Goal: Information Seeking & Learning: Compare options

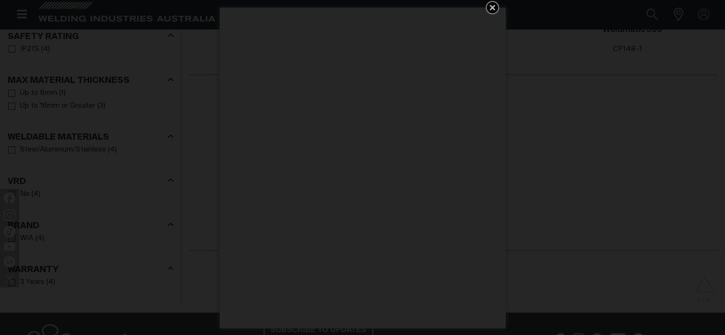
scroll to position [572, 0]
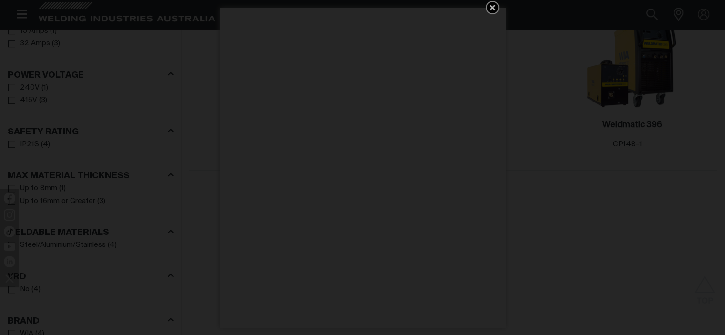
click at [490, 7] on icon "Get 5 WIA Welding Guides Free!" at bounding box center [492, 8] width 6 height 6
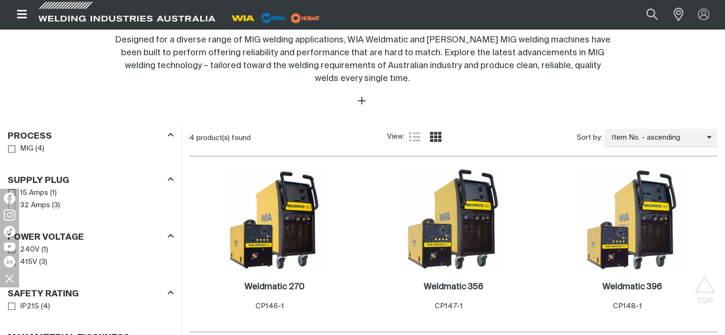
scroll to position [381, 0]
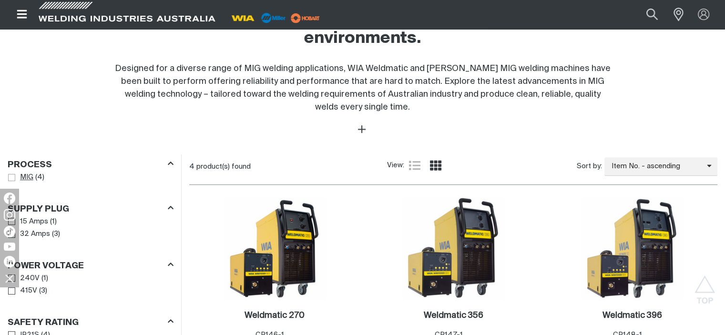
click at [12, 174] on span "Process" at bounding box center [11, 177] width 7 height 7
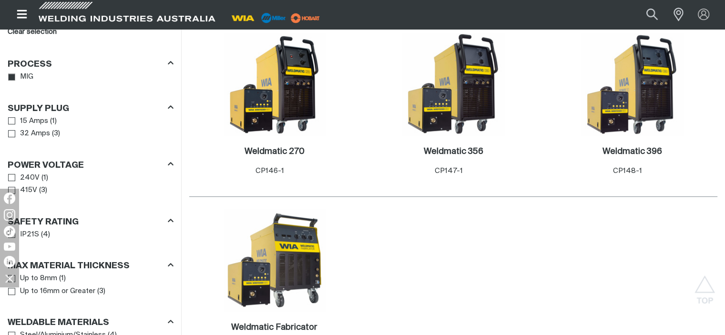
scroll to position [572, 0]
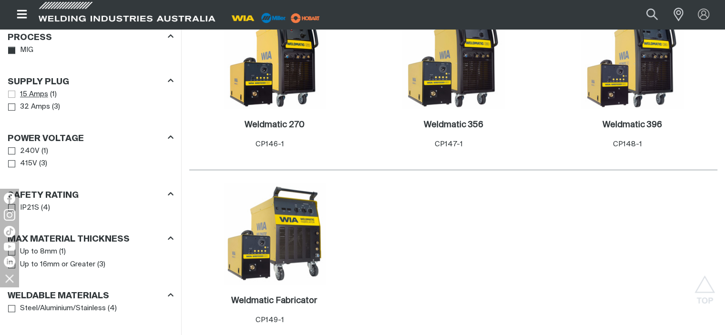
click at [10, 91] on span "Supply Plug" at bounding box center [11, 94] width 7 height 7
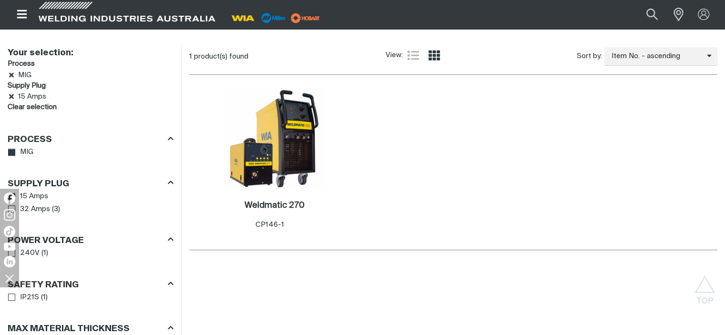
scroll to position [476, 0]
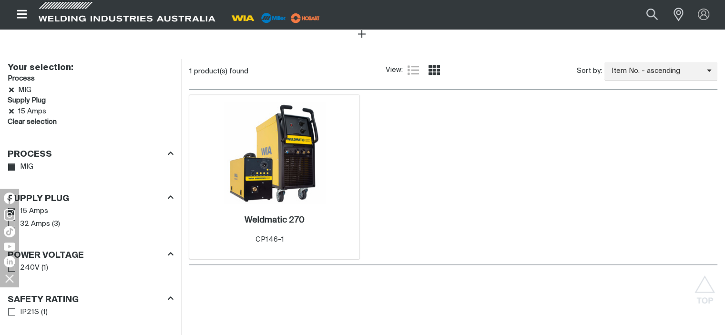
click at [293, 125] on img at bounding box center [274, 153] width 102 height 102
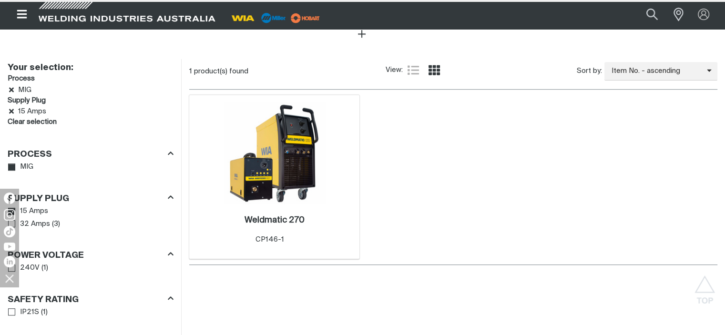
click at [293, 125] on img at bounding box center [274, 153] width 102 height 102
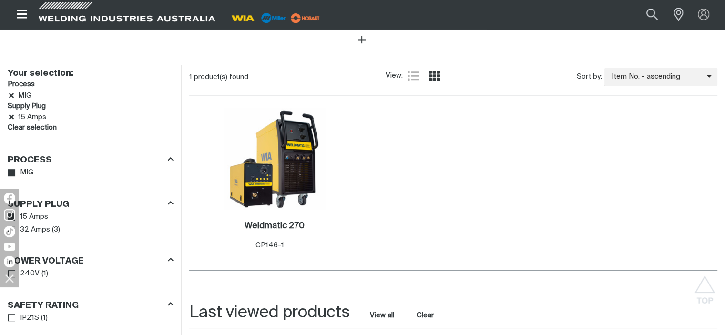
scroll to position [476, 0]
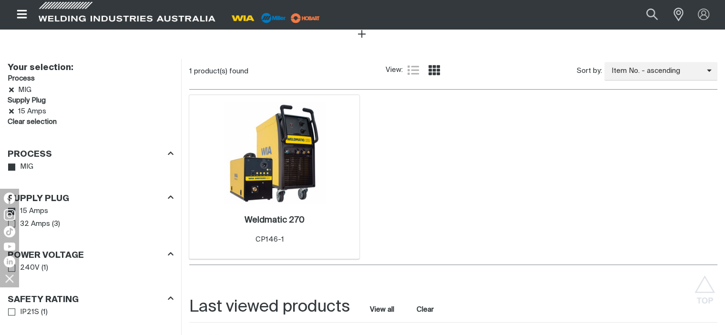
click at [243, 133] on img at bounding box center [274, 153] width 102 height 102
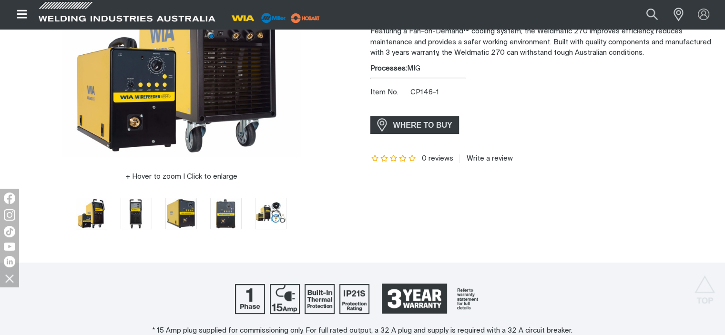
scroll to position [286, 0]
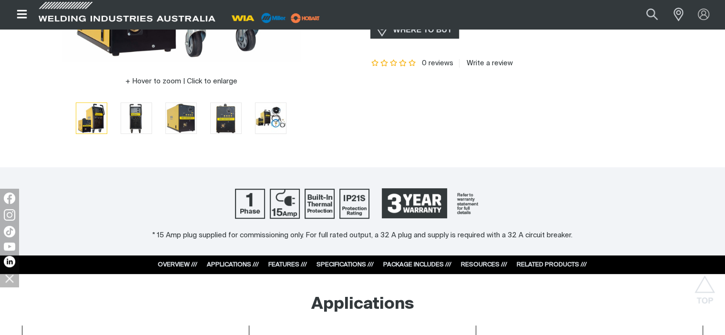
click at [336, 263] on link "SPECIFICATIONS ///" at bounding box center [344, 265] width 57 height 6
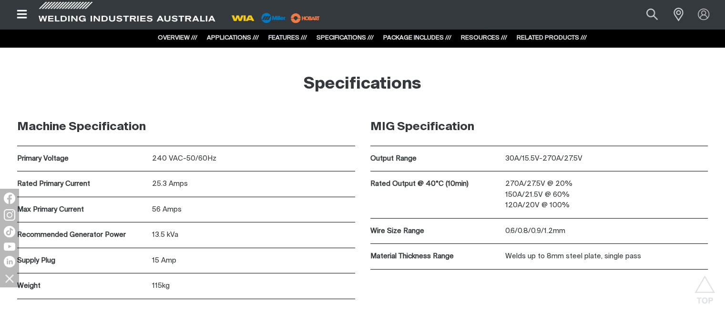
scroll to position [2499, 0]
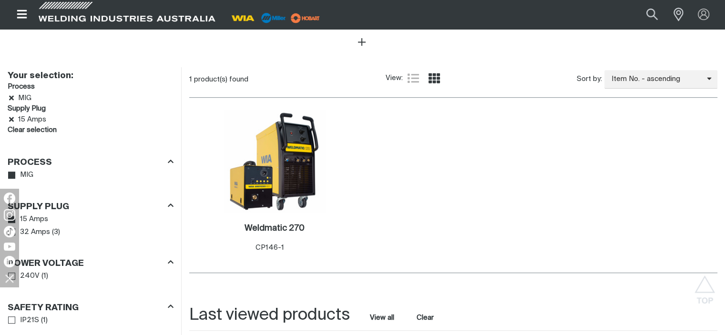
scroll to position [476, 0]
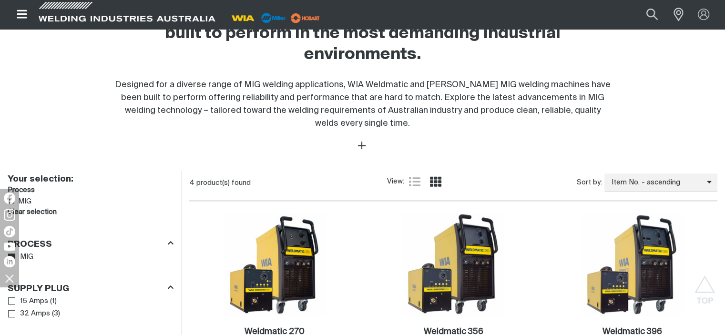
scroll to position [381, 0]
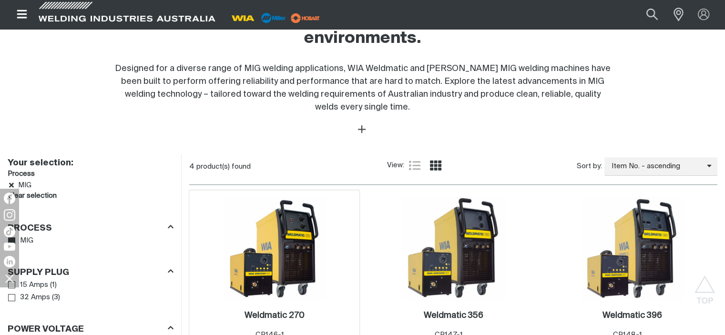
click at [279, 209] on img at bounding box center [274, 248] width 102 height 102
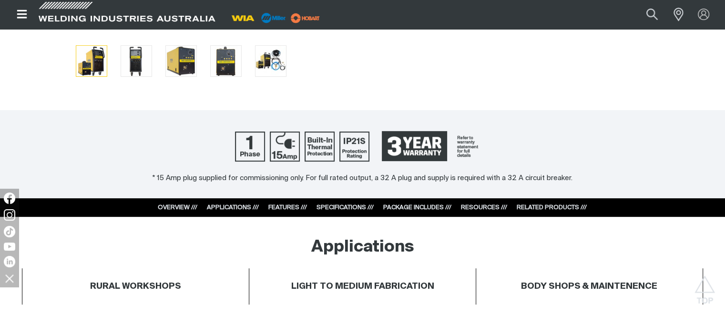
scroll to position [381, 0]
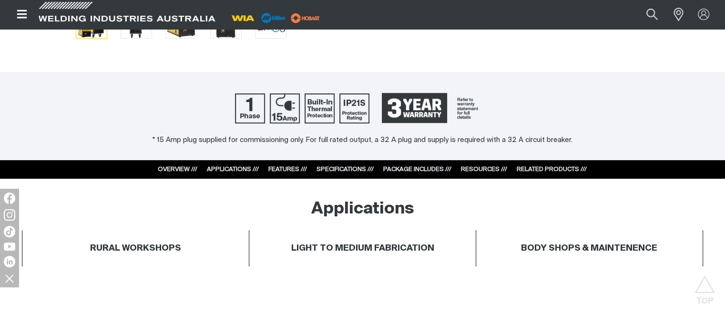
click at [332, 170] on link "SPECIFICATIONS ///" at bounding box center [344, 169] width 57 height 6
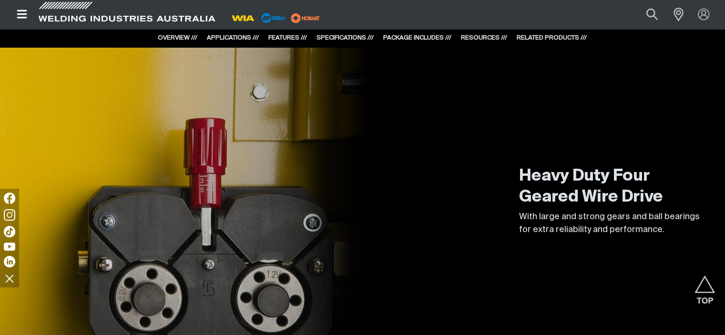
scroll to position [1737, 0]
